Goal: Communication & Community: Ask a question

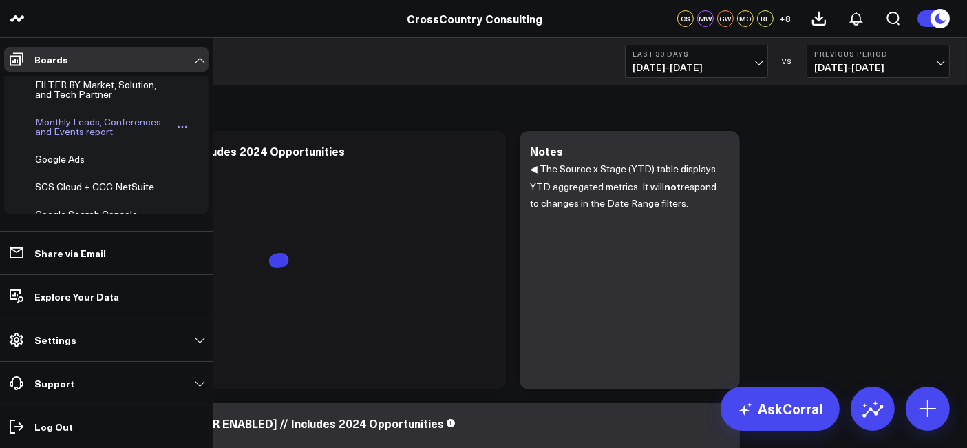
scroll to position [413, 0]
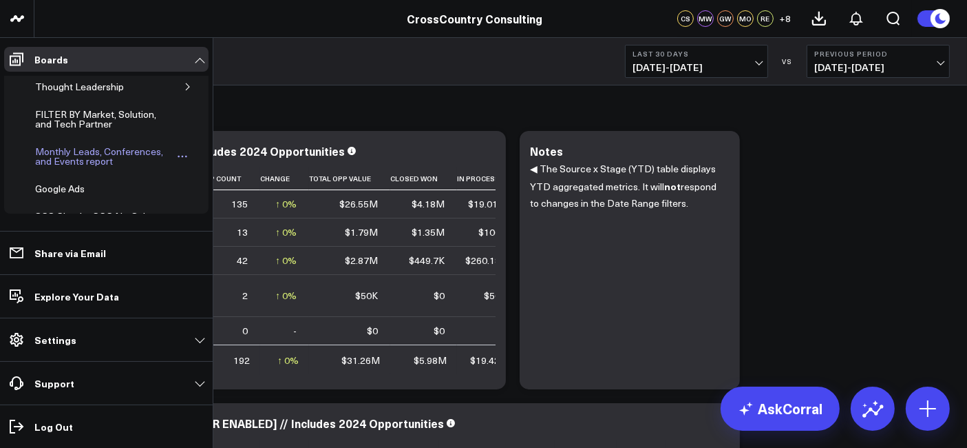
click at [83, 153] on div "Monthly Leads, Conferences, and Events report" at bounding box center [104, 156] width 144 height 26
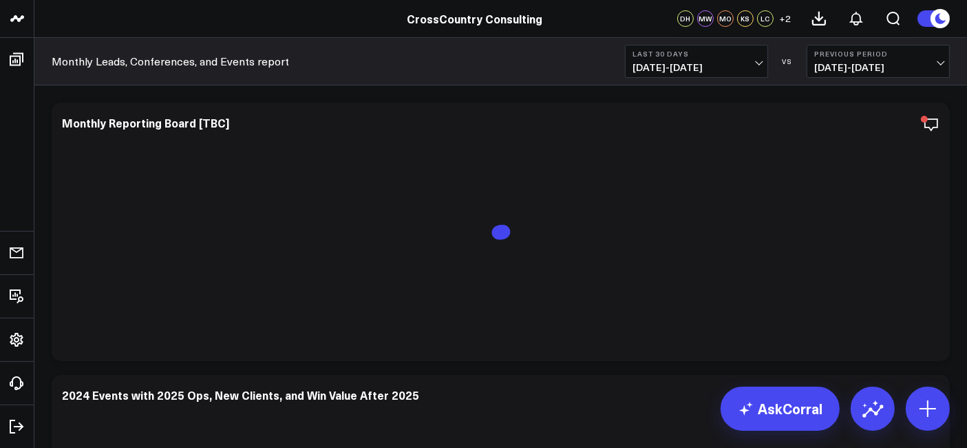
click at [706, 63] on span "[DATE] - [DATE]" at bounding box center [697, 67] width 128 height 11
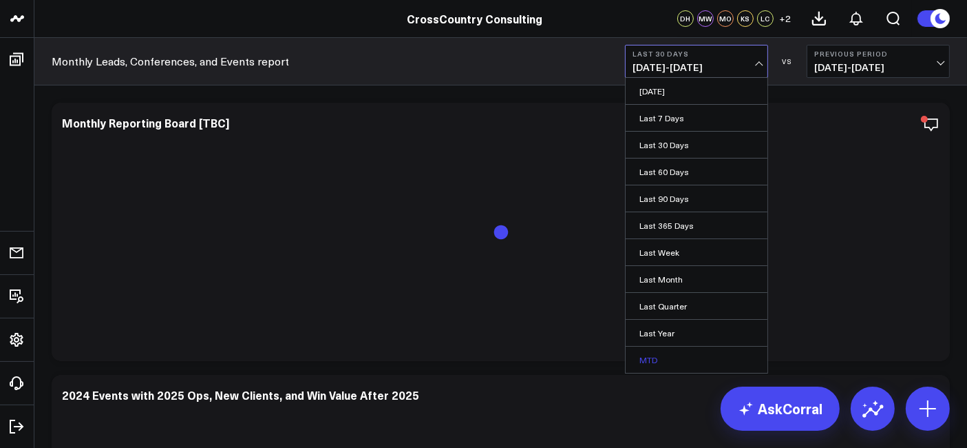
scroll to position [77, 0]
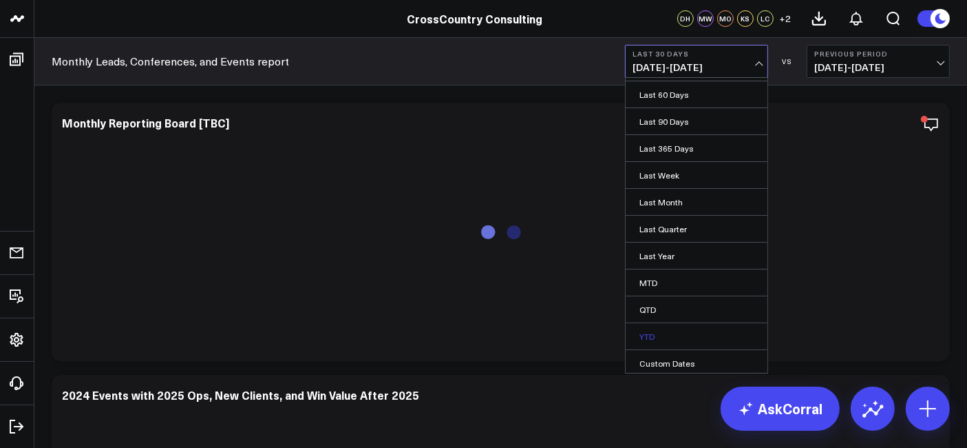
click at [680, 331] on link "YTD" at bounding box center [697, 336] width 142 height 26
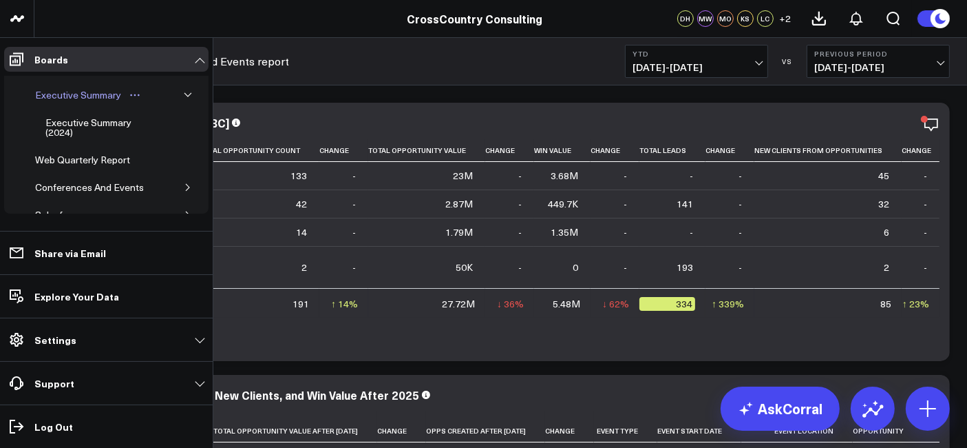
click at [72, 92] on div "Executive Summary" at bounding box center [78, 95] width 93 height 17
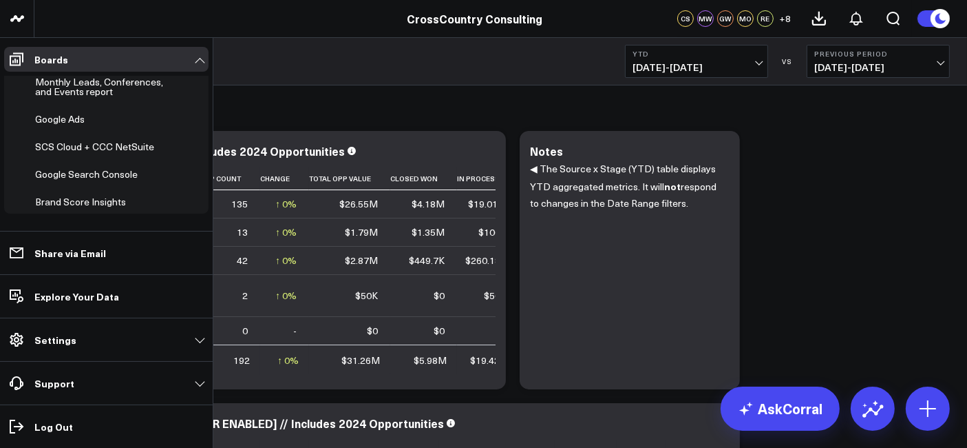
scroll to position [539, 0]
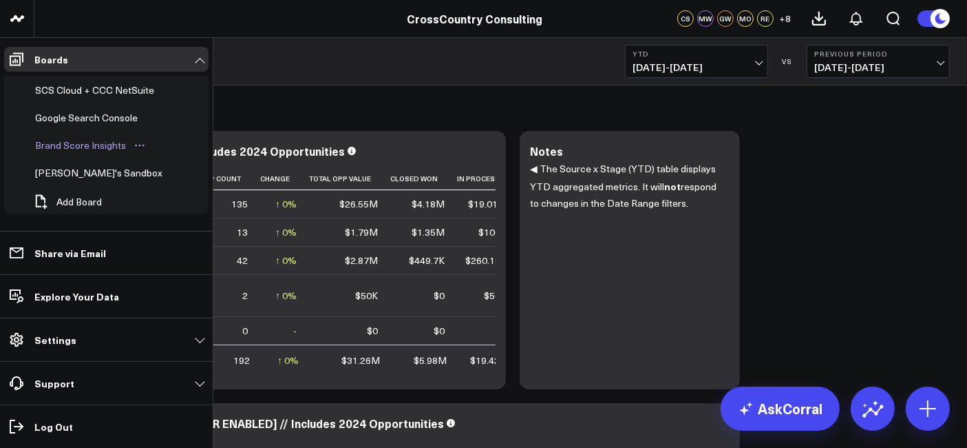
click at [87, 137] on div "Brand Score Insights" at bounding box center [81, 145] width 98 height 17
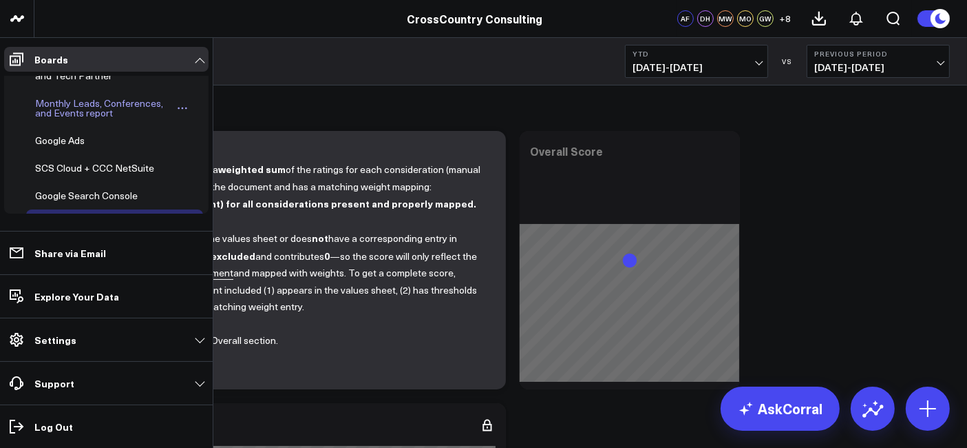
scroll to position [441, 0]
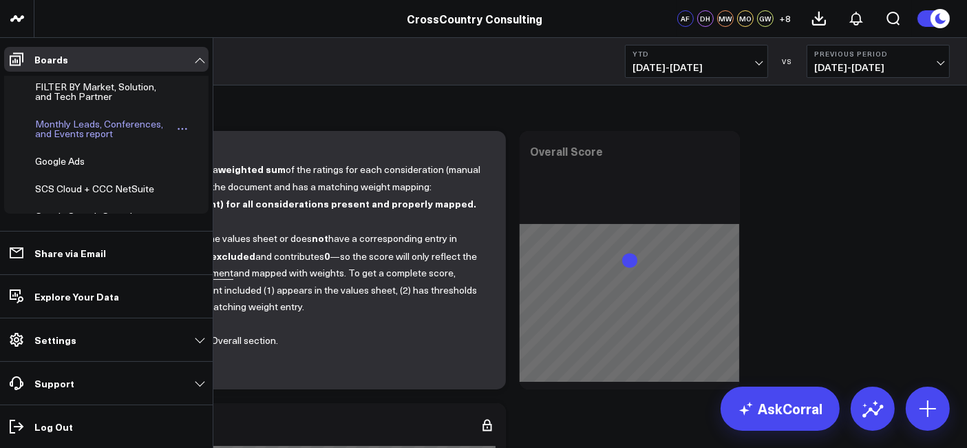
click at [65, 116] on div "Monthly Leads, Conferences, and Events report" at bounding box center [104, 129] width 144 height 26
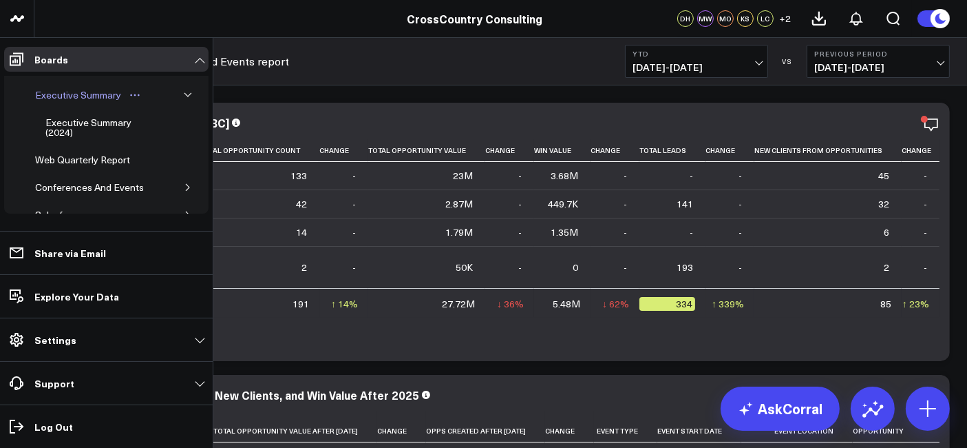
click at [84, 91] on div "Executive Summary" at bounding box center [78, 95] width 93 height 17
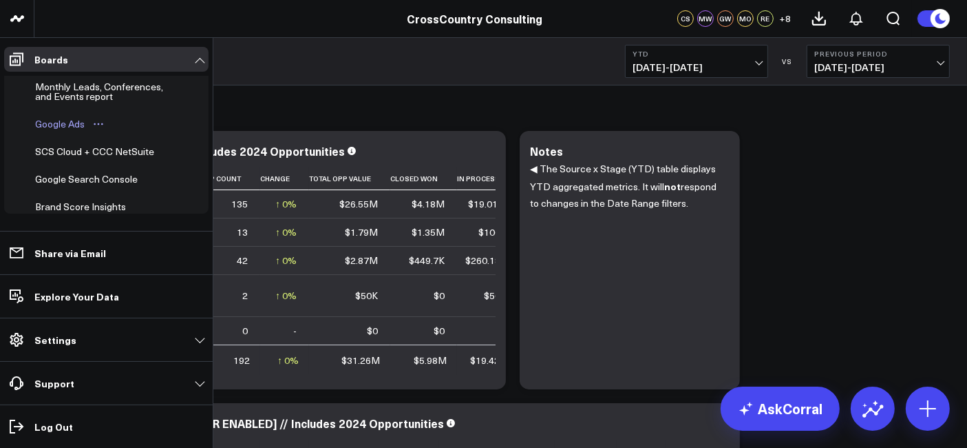
scroll to position [468, 0]
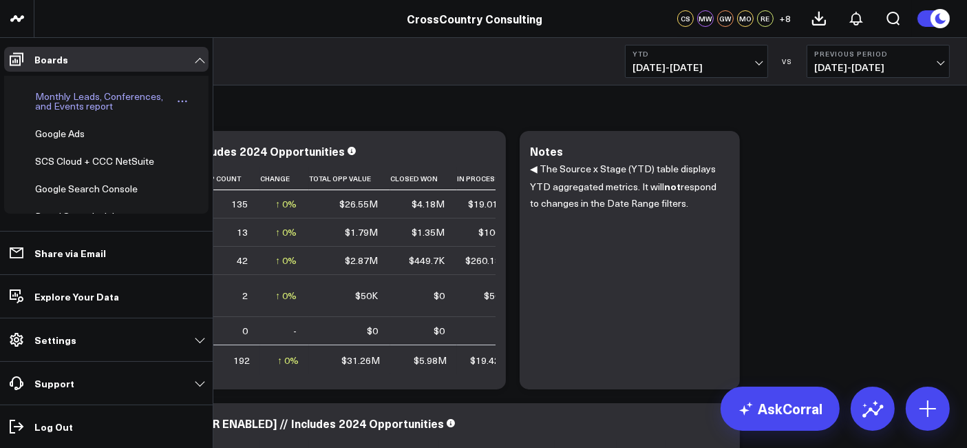
click at [66, 95] on div "Monthly Leads, Conferences, and Events report" at bounding box center [104, 101] width 144 height 26
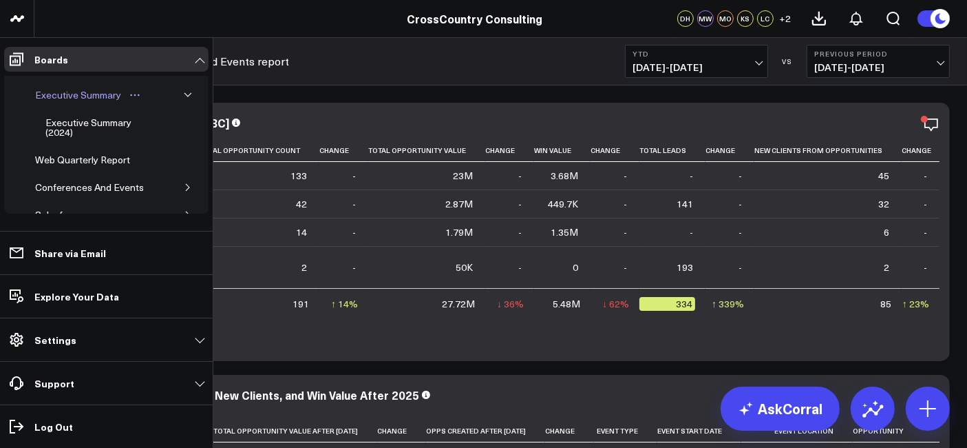
click at [92, 92] on div "Executive Summary" at bounding box center [78, 95] width 93 height 17
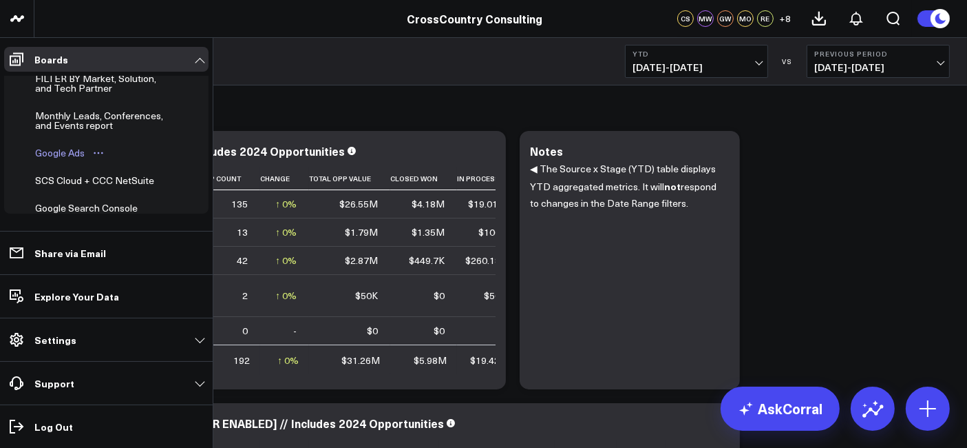
scroll to position [395, 0]
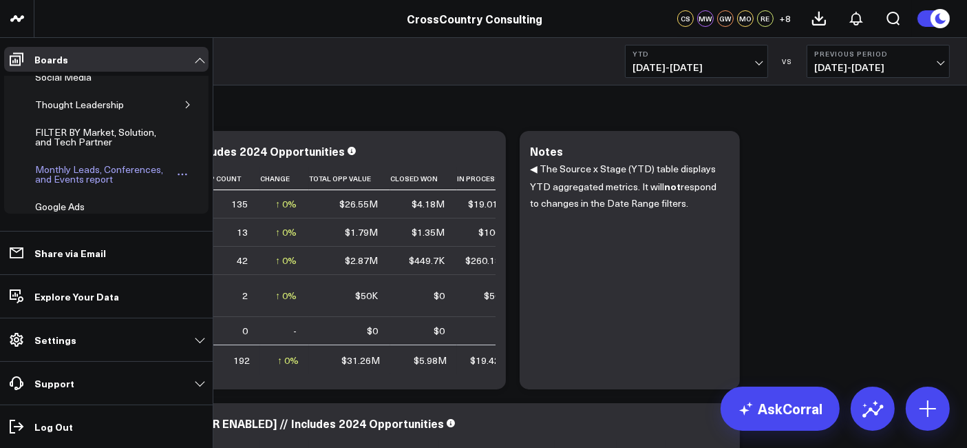
click at [83, 166] on div "Monthly Leads, Conferences, and Events report" at bounding box center [104, 174] width 144 height 26
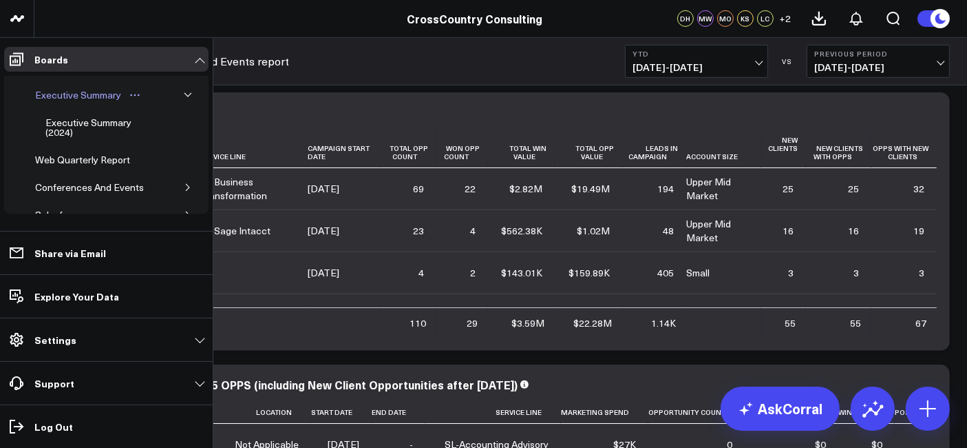
click at [72, 92] on div "Executive Summary" at bounding box center [78, 95] width 93 height 17
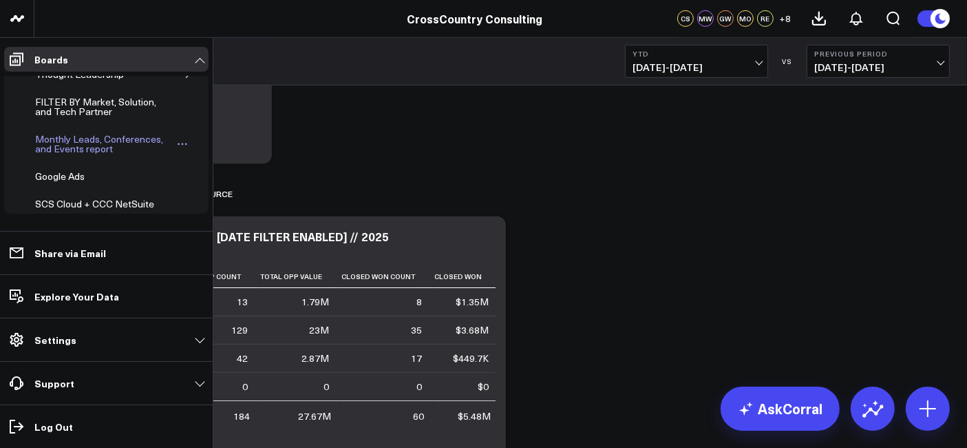
scroll to position [425, 0]
click at [67, 136] on div "Monthly Leads, Conferences, and Events report" at bounding box center [104, 145] width 144 height 26
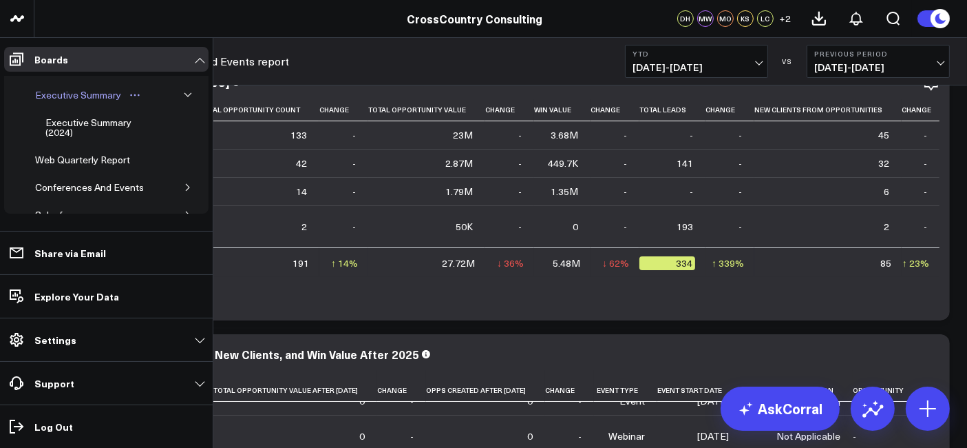
click at [74, 87] on div "Executive Summary" at bounding box center [78, 95] width 93 height 17
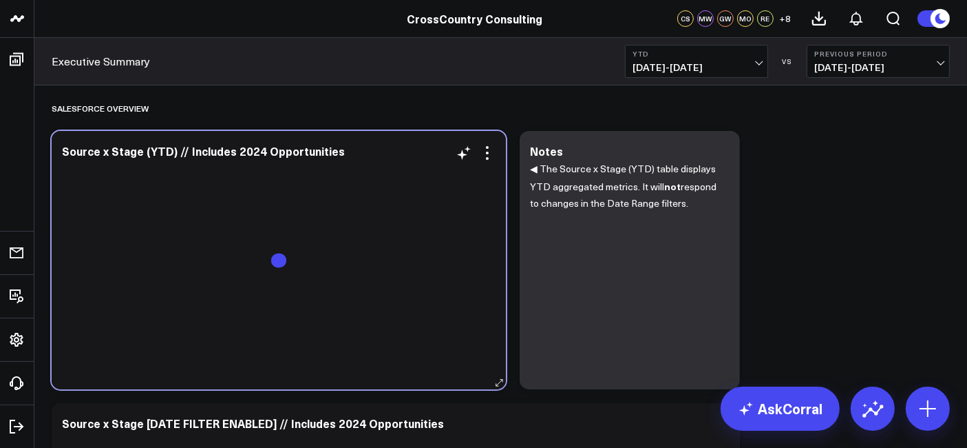
click at [386, 134] on div "Source x Stage (YTD) // Includes 2024 Opportunities" at bounding box center [279, 260] width 454 height 258
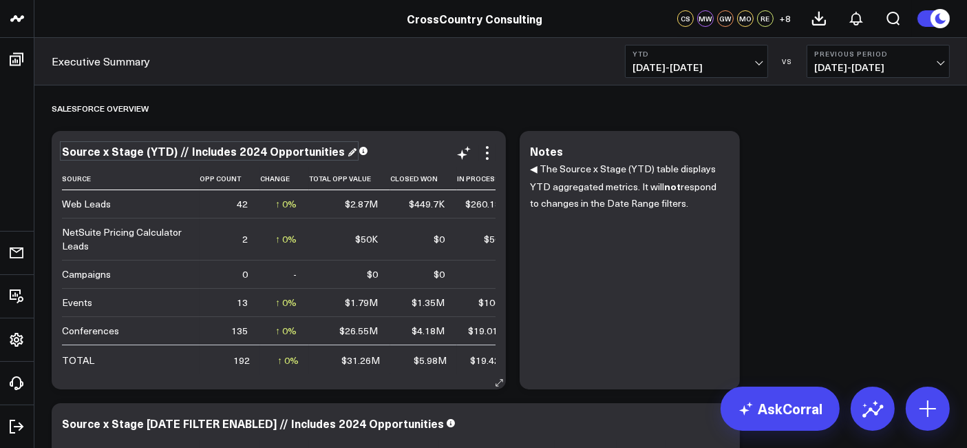
click at [269, 155] on div "Source x Stage (YTD) // Includes 2024 Opportunities" at bounding box center [209, 150] width 295 height 15
click at [269, 155] on div "Source x Stage (YTD) // Includes 2024 Opportunities" at bounding box center [205, 150] width 286 height 15
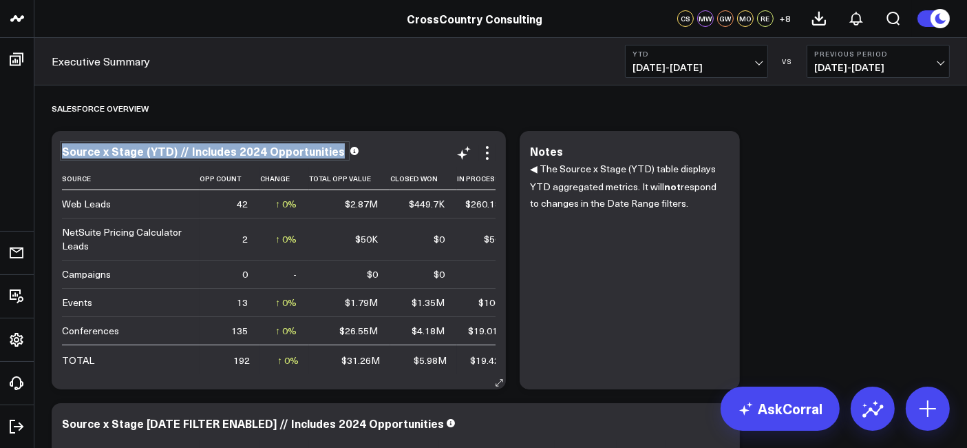
click at [269, 155] on div "Source x Stage (YTD) // Includes 2024 Opportunities" at bounding box center [205, 150] width 286 height 15
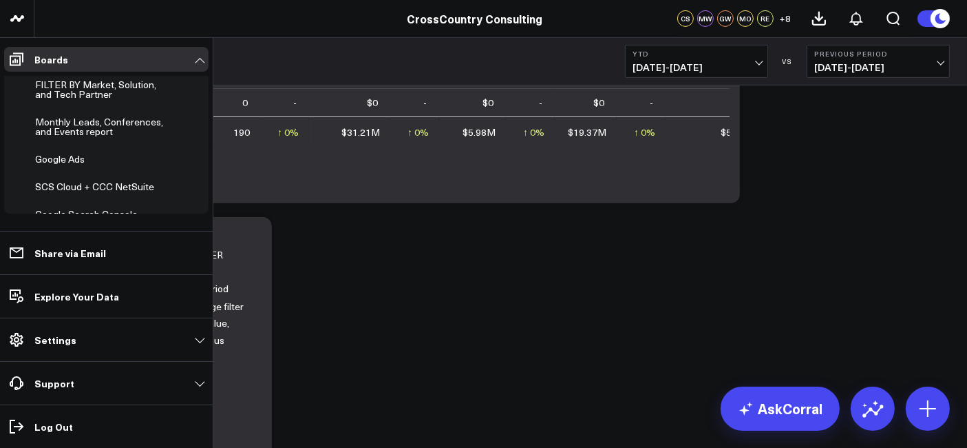
scroll to position [438, 0]
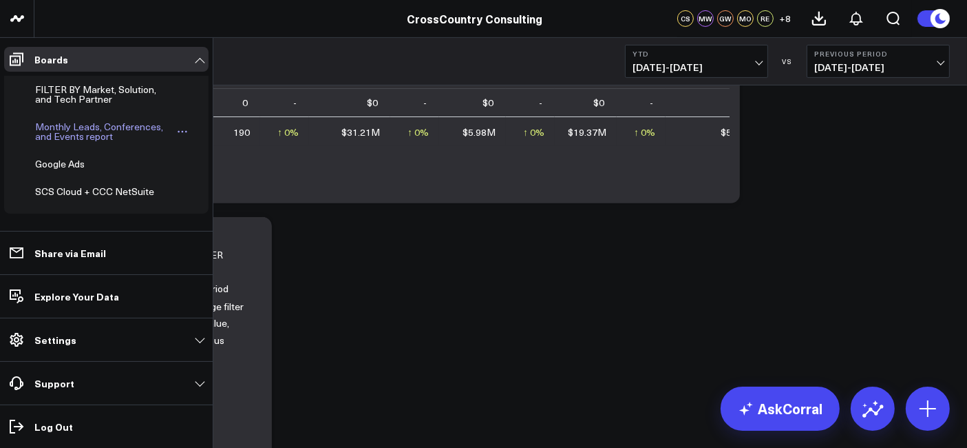
click at [74, 123] on div "Monthly Leads, Conferences, and Events report" at bounding box center [104, 131] width 144 height 26
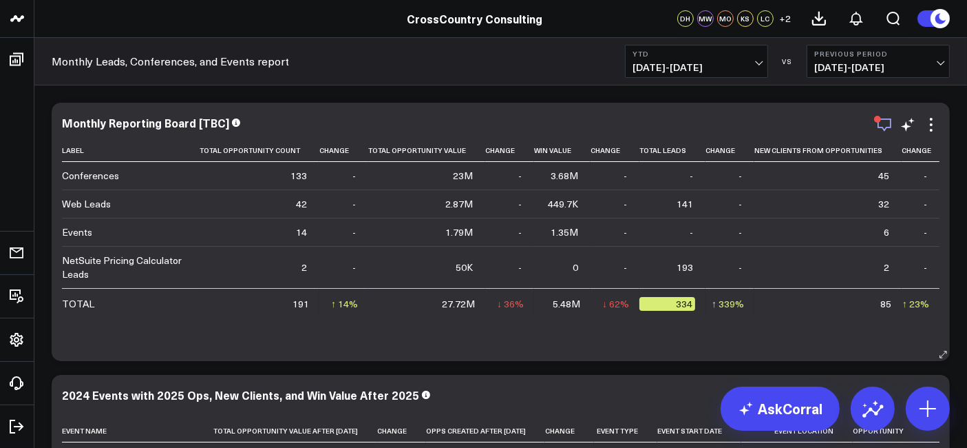
click at [878, 129] on icon "button" at bounding box center [885, 124] width 17 height 17
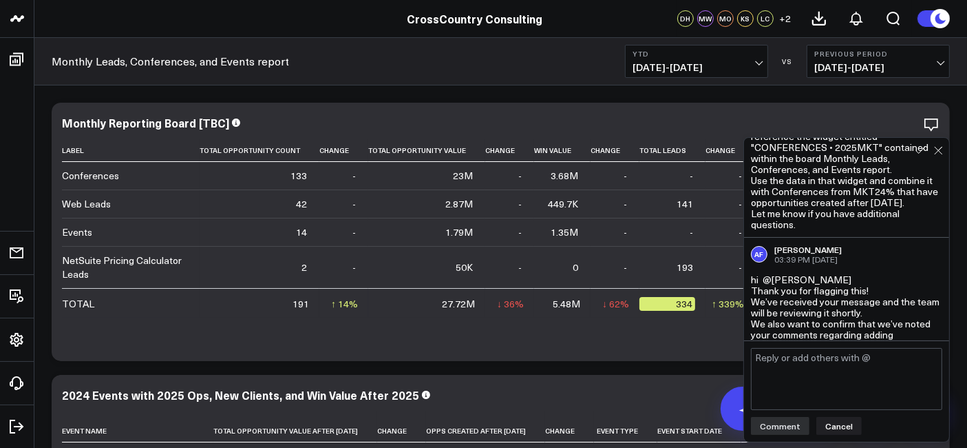
scroll to position [962, 0]
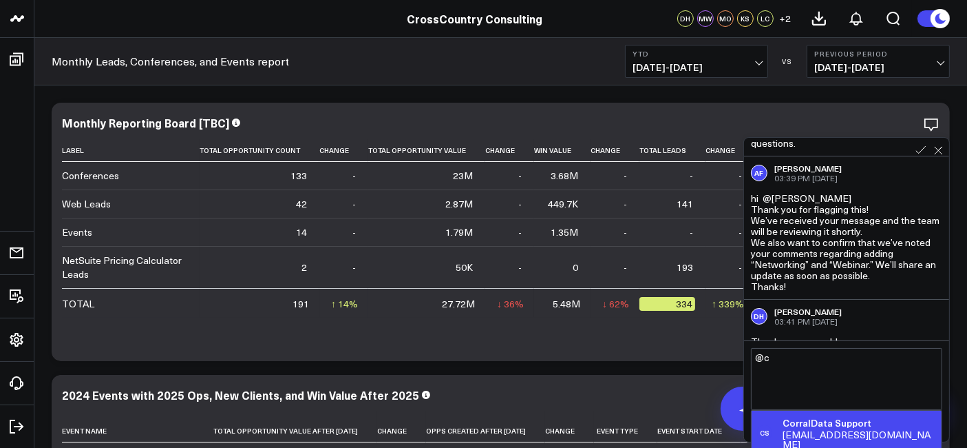
click at [837, 423] on div "CorralData Support" at bounding box center [860, 423] width 154 height 14
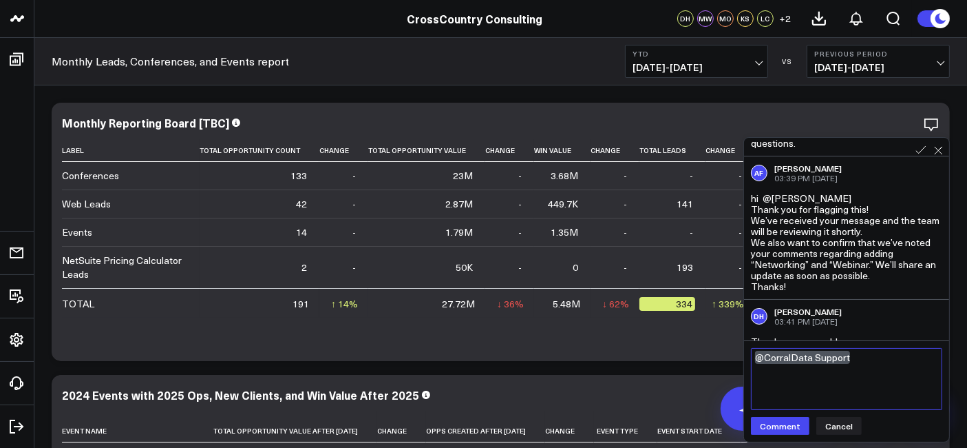
paste textarea "Lor “Ipsumdolors . AME25” conse adi e seddo ei 268 temporincidid utla et dol ma…"
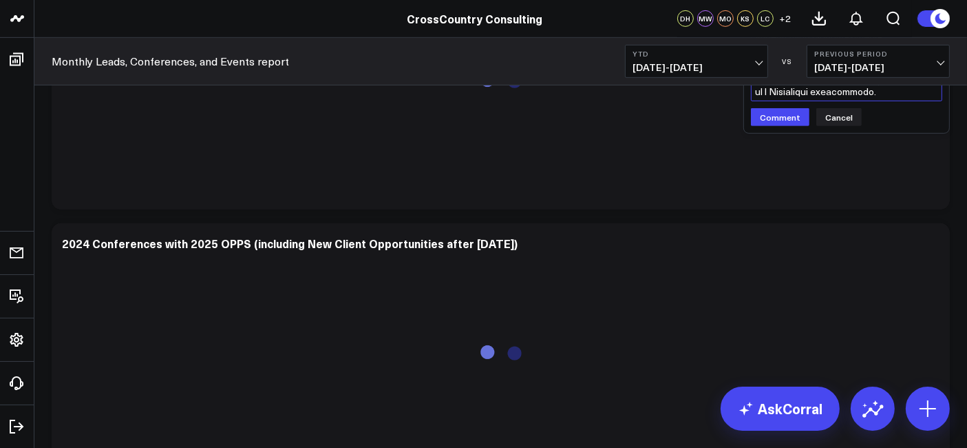
scroll to position [826, 0]
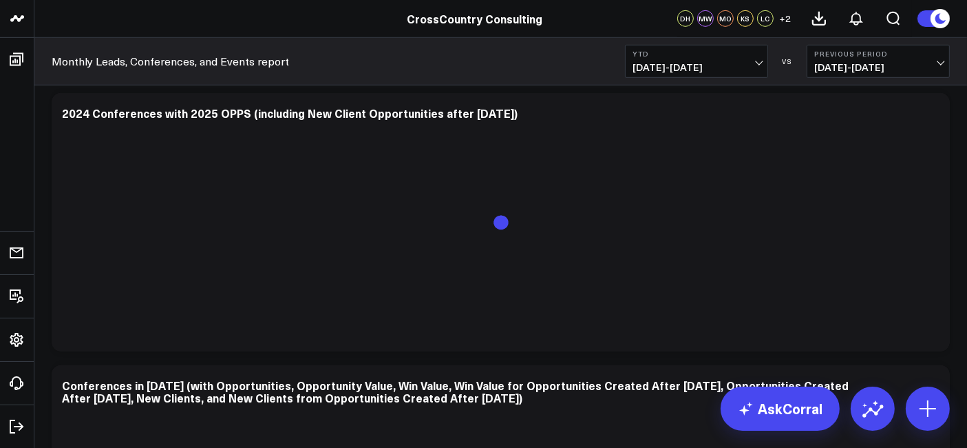
drag, startPoint x: 850, startPoint y: 384, endPoint x: 830, endPoint y: 81, distance: 304.3
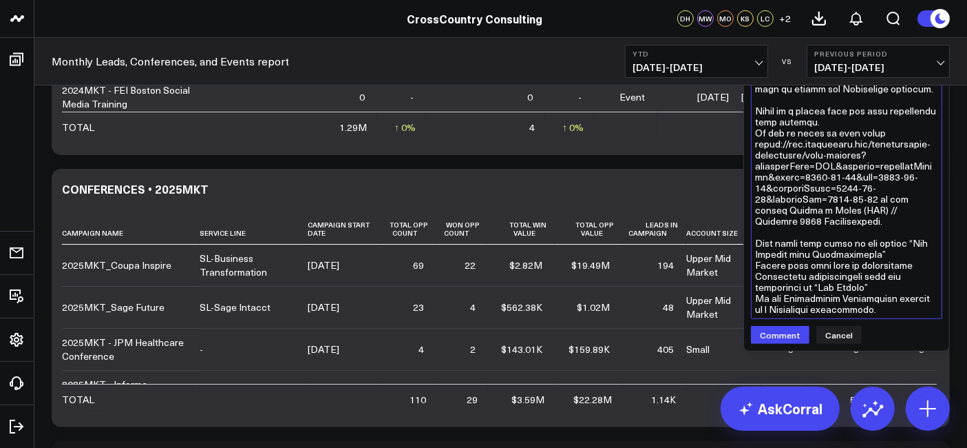
scroll to position [463, 0]
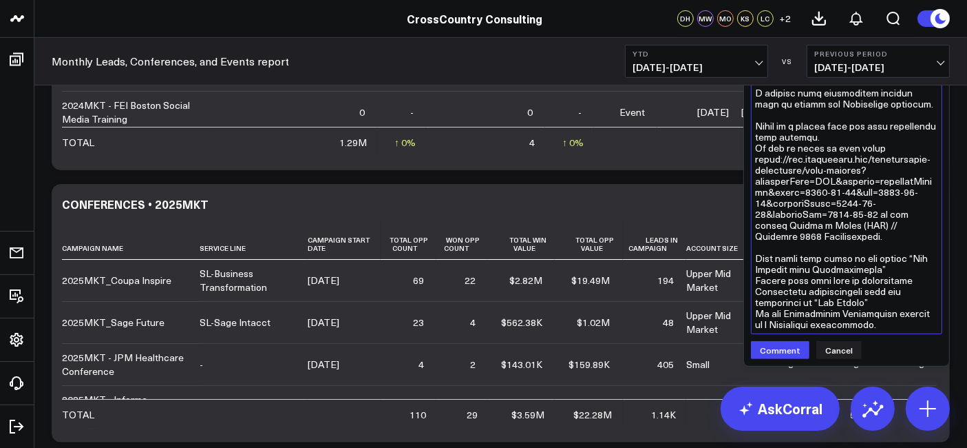
click at [814, 237] on textarea at bounding box center [846, 109] width 191 height 449
click at [874, 327] on textarea at bounding box center [846, 109] width 191 height 449
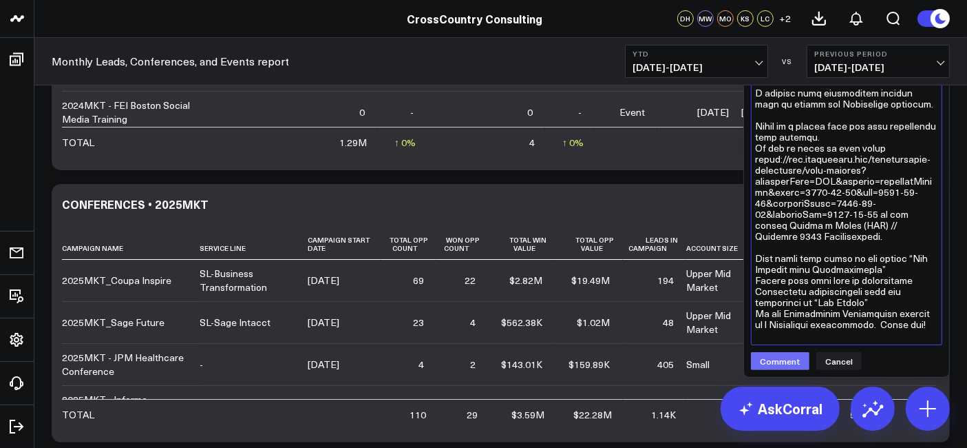
type textarea "@LoremiPsum Dolorsi Ame “Consectetur . ADI77” elits doe t incid ut 484 laboreet…"
click at [784, 365] on button "Comment" at bounding box center [780, 361] width 59 height 18
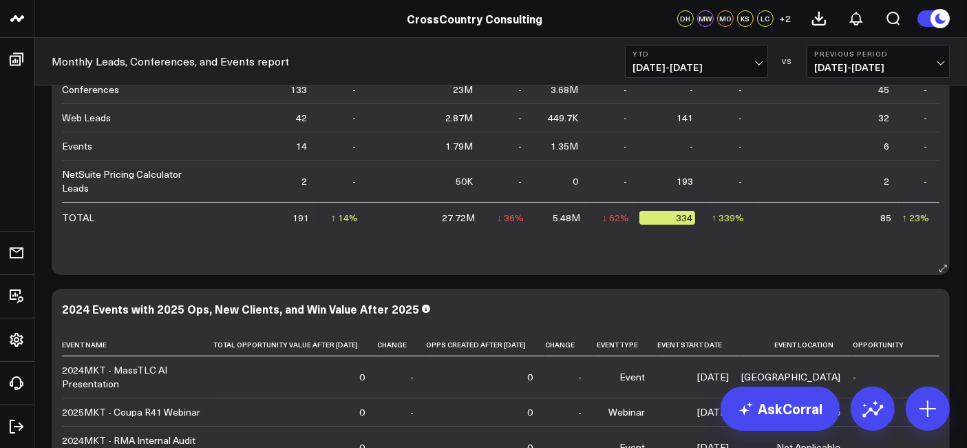
scroll to position [0, 0]
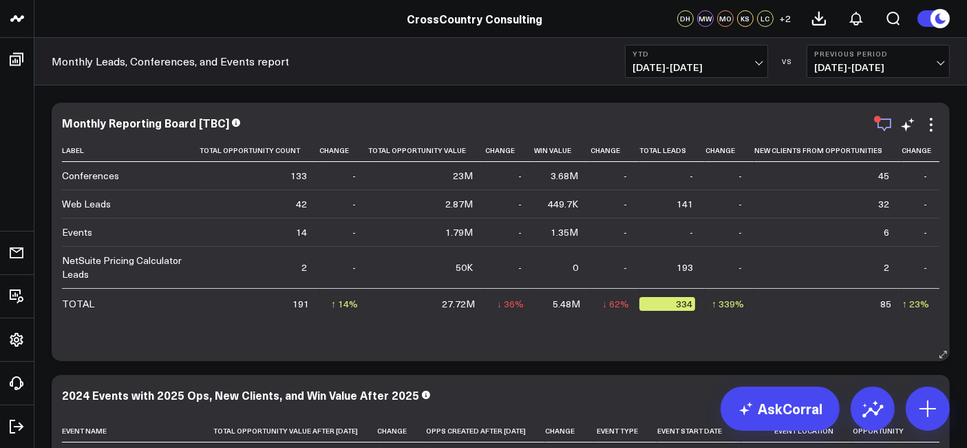
click at [886, 123] on icon "button" at bounding box center [885, 124] width 17 height 17
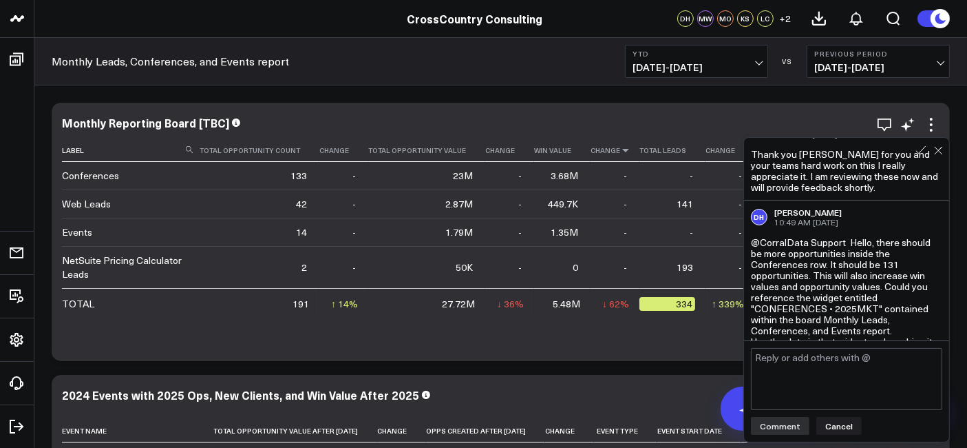
scroll to position [718, 0]
